Goal: Task Accomplishment & Management: Use online tool/utility

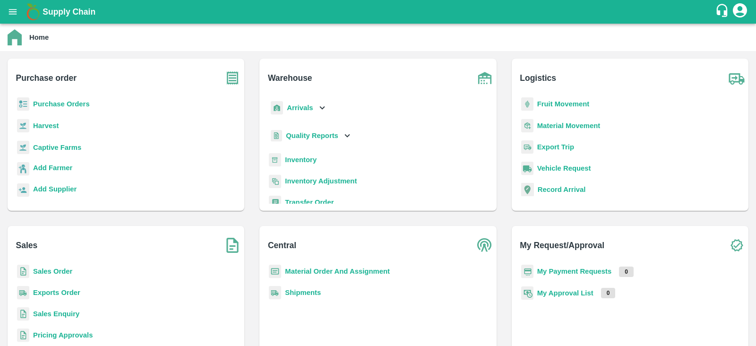
click at [298, 162] on b "Inventory" at bounding box center [301, 160] width 32 height 8
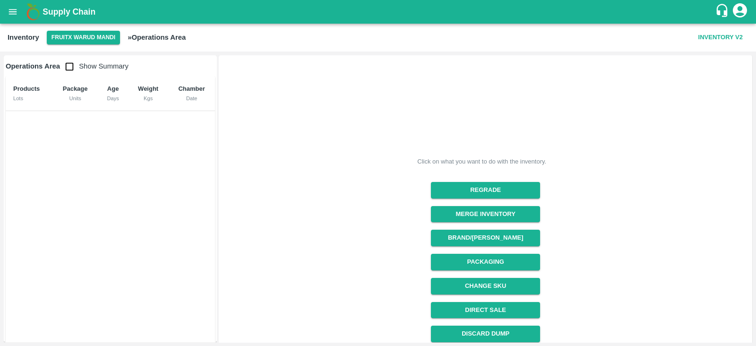
drag, startPoint x: 751, startPoint y: 160, endPoint x: 751, endPoint y: 320, distance: 160.1
click at [751, 320] on div "Click on what you want to do with the inventory. Regrade Merge Inventory Brand/…" at bounding box center [485, 198] width 533 height 287
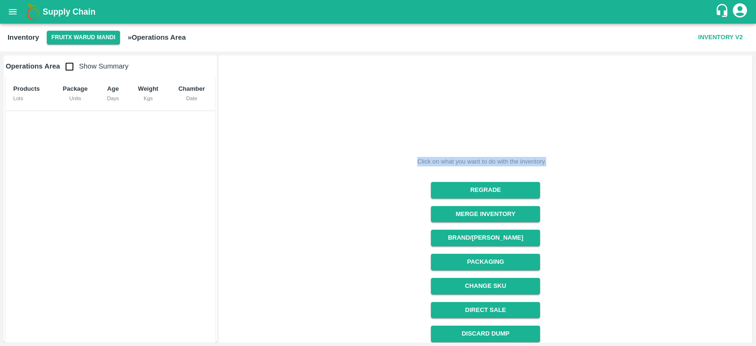
click at [751, 320] on div "Click on what you want to do with the inventory. Regrade Merge Inventory Brand/…" at bounding box center [485, 198] width 533 height 287
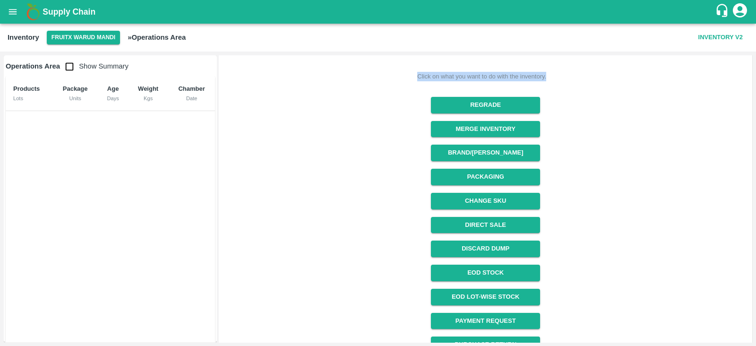
scroll to position [100, 0]
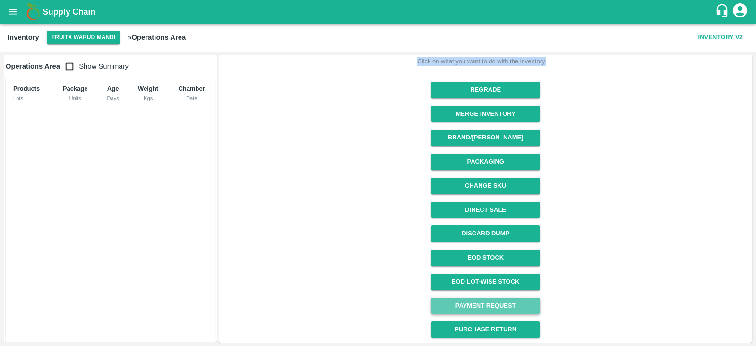
click at [467, 303] on link "Payment Request" at bounding box center [485, 306] width 109 height 17
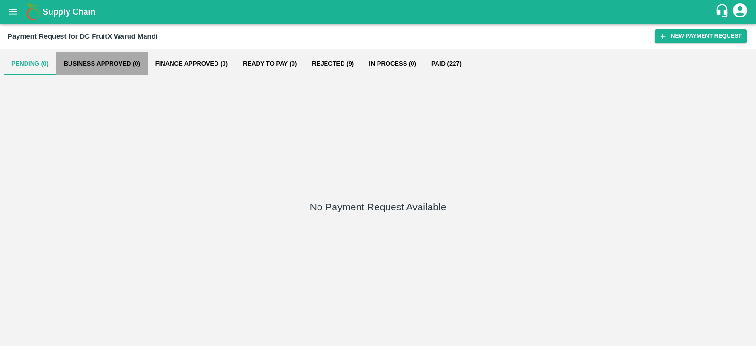
click at [87, 70] on button "Business Approved (0)" at bounding box center [102, 63] width 92 height 23
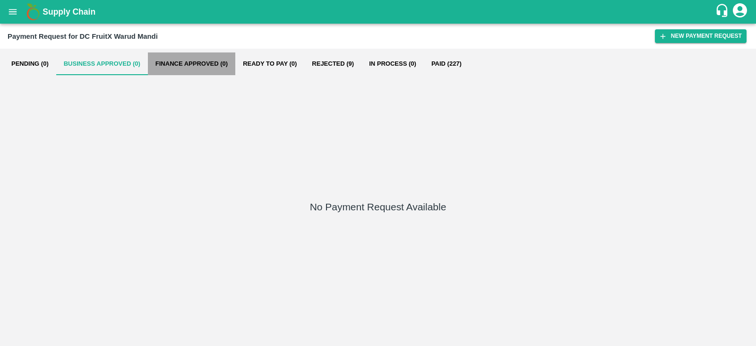
click at [168, 68] on button "Finance Approved (0)" at bounding box center [191, 63] width 87 height 23
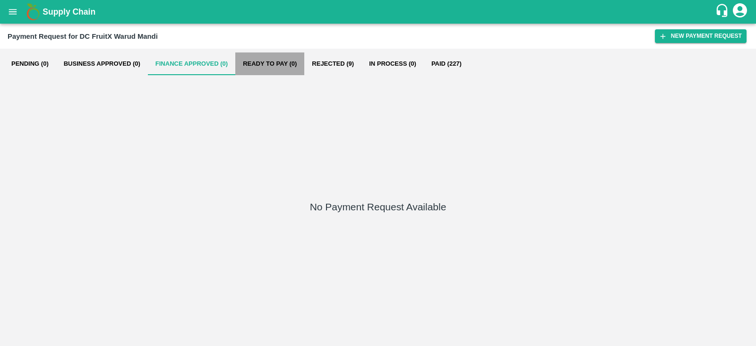
click at [282, 68] on button "Ready To Pay (0)" at bounding box center [269, 63] width 69 height 23
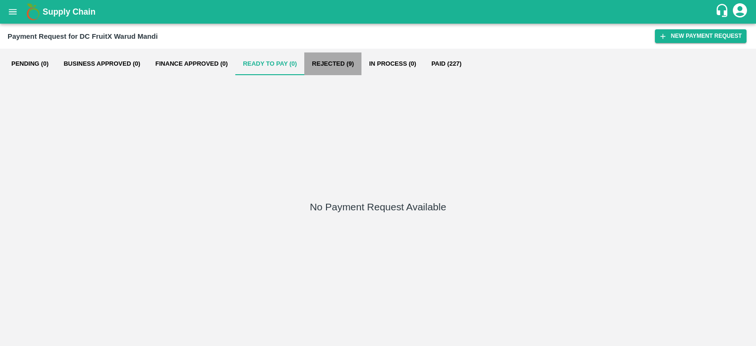
click at [339, 63] on button "Rejected (9)" at bounding box center [332, 63] width 57 height 23
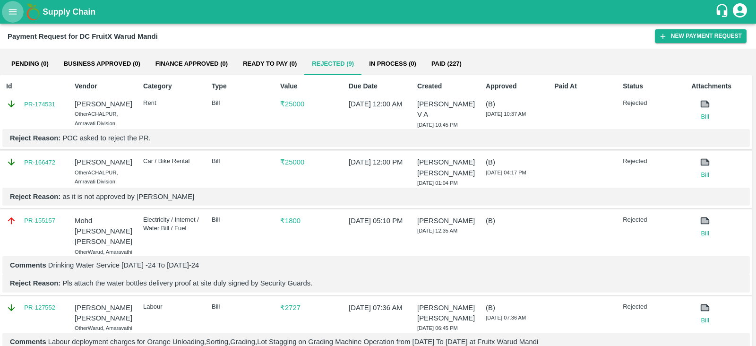
click at [18, 10] on button "open drawer" at bounding box center [13, 12] width 22 height 22
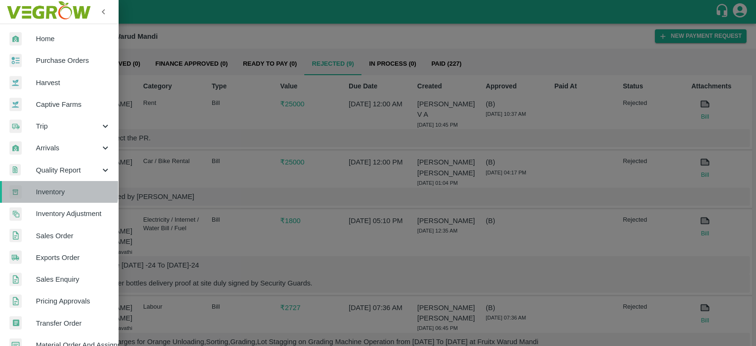
click at [50, 190] on span "Inventory" at bounding box center [73, 192] width 75 height 10
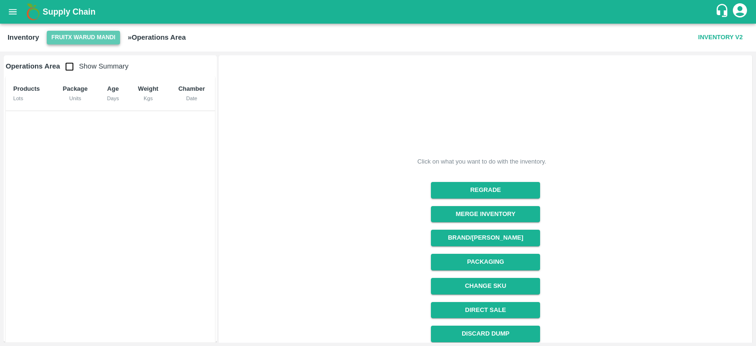
click at [88, 40] on button "FruitX Warud Mandi" at bounding box center [83, 38] width 73 height 14
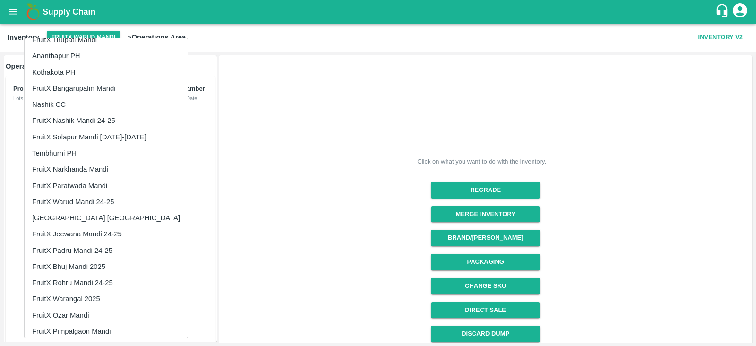
scroll to position [128, 0]
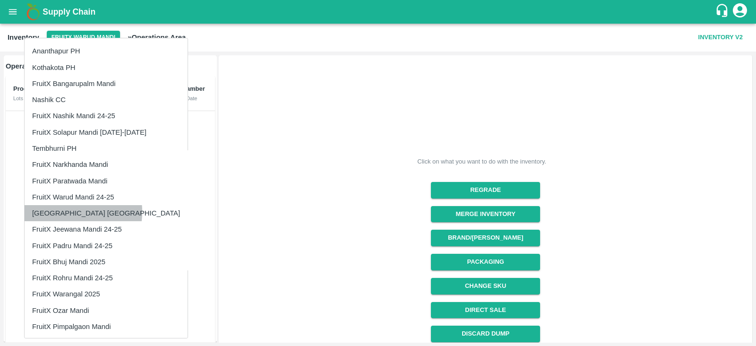
click at [60, 211] on li "[GEOGRAPHIC_DATA] [GEOGRAPHIC_DATA]" at bounding box center [106, 213] width 163 height 16
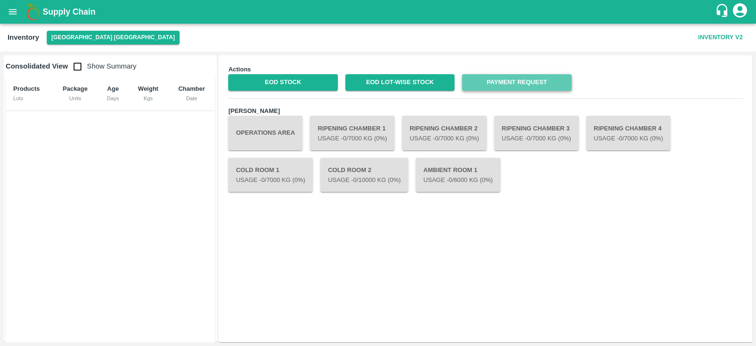
click at [515, 85] on link "Payment Request" at bounding box center [516, 82] width 109 height 17
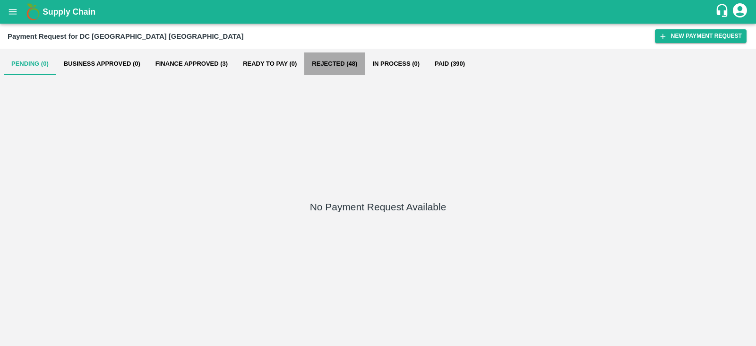
click at [346, 60] on button "Rejected (48)" at bounding box center [334, 63] width 60 height 23
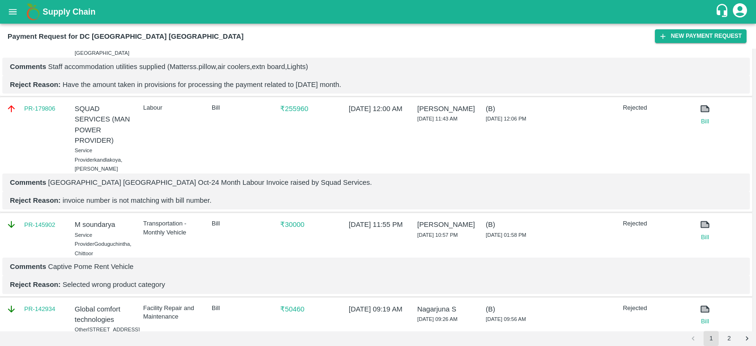
scroll to position [728, 0]
